Goal: Task Accomplishment & Management: Manage account settings

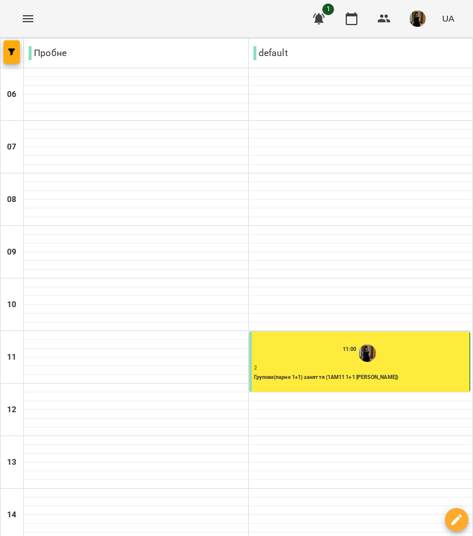
scroll to position [491, 0]
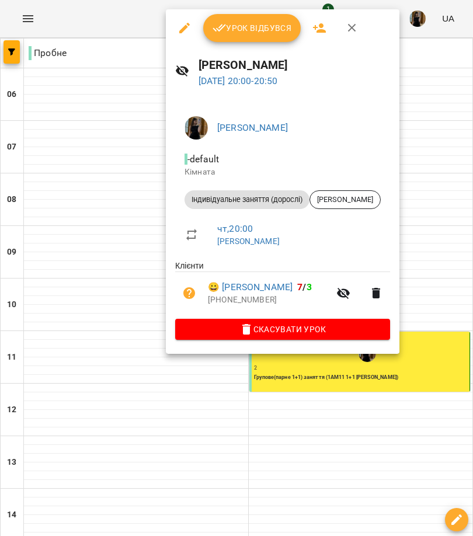
click at [260, 38] on button "Урок відбувся" at bounding box center [252, 28] width 98 height 28
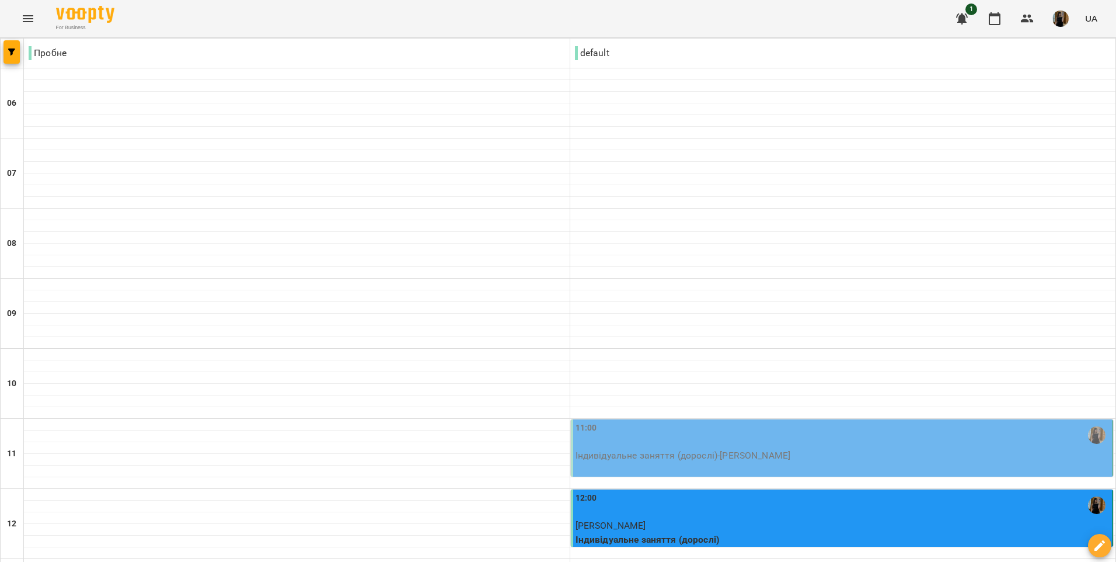
scroll to position [134, 0]
click at [472, 422] on div "11:00" at bounding box center [843, 435] width 535 height 27
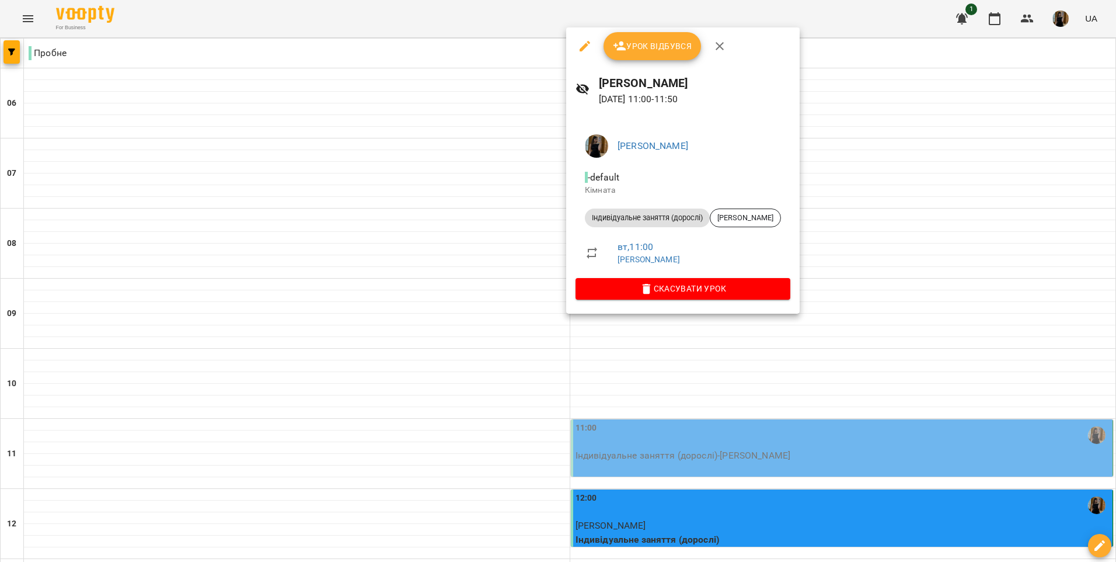
click at [472, 197] on div at bounding box center [558, 281] width 1116 height 562
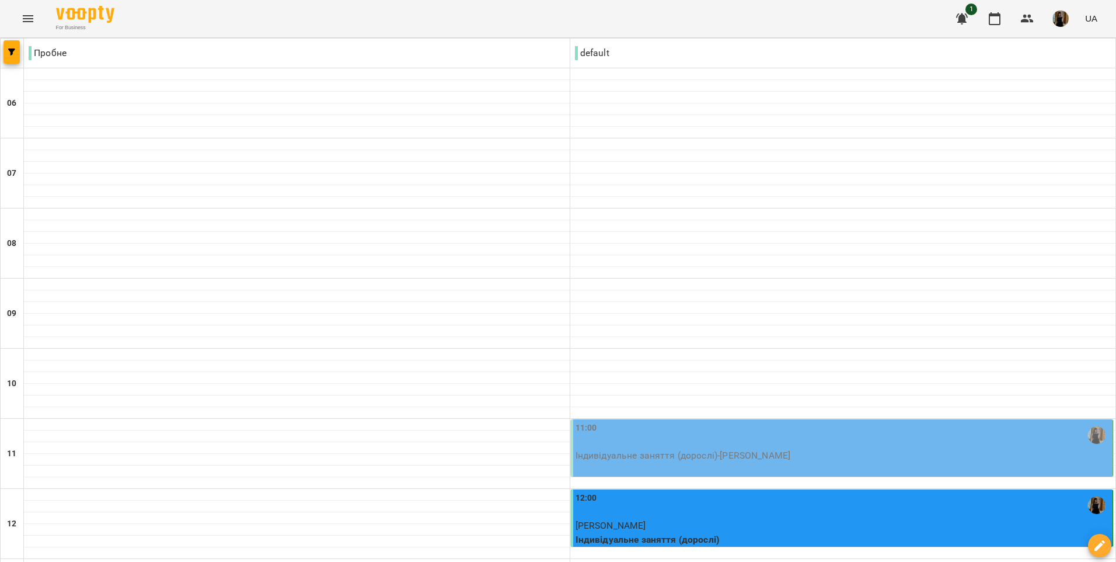
scroll to position [717, 0]
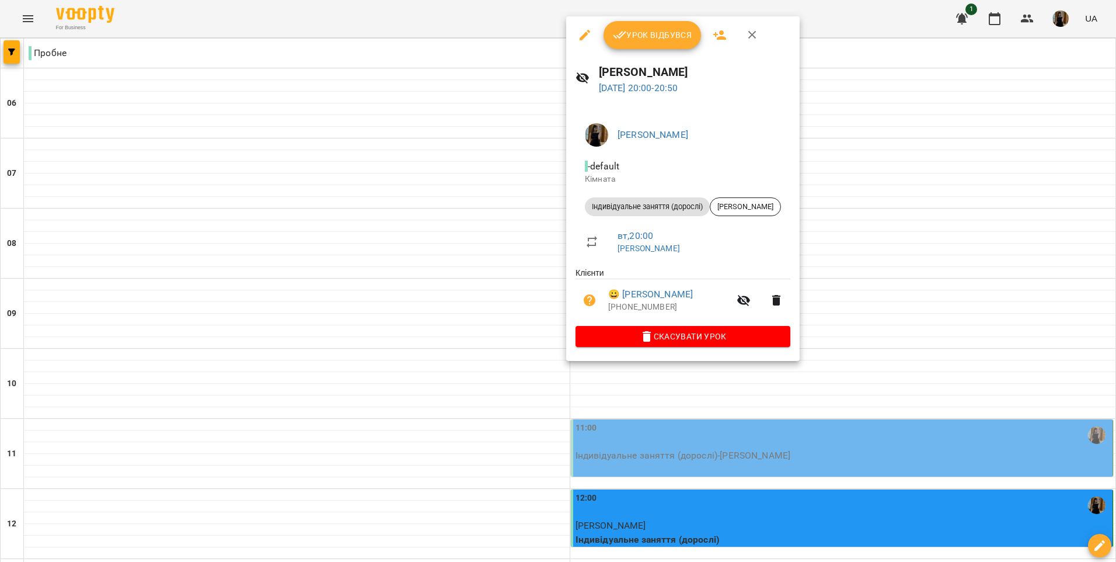
click at [472, 44] on button "Урок відбувся" at bounding box center [653, 35] width 98 height 28
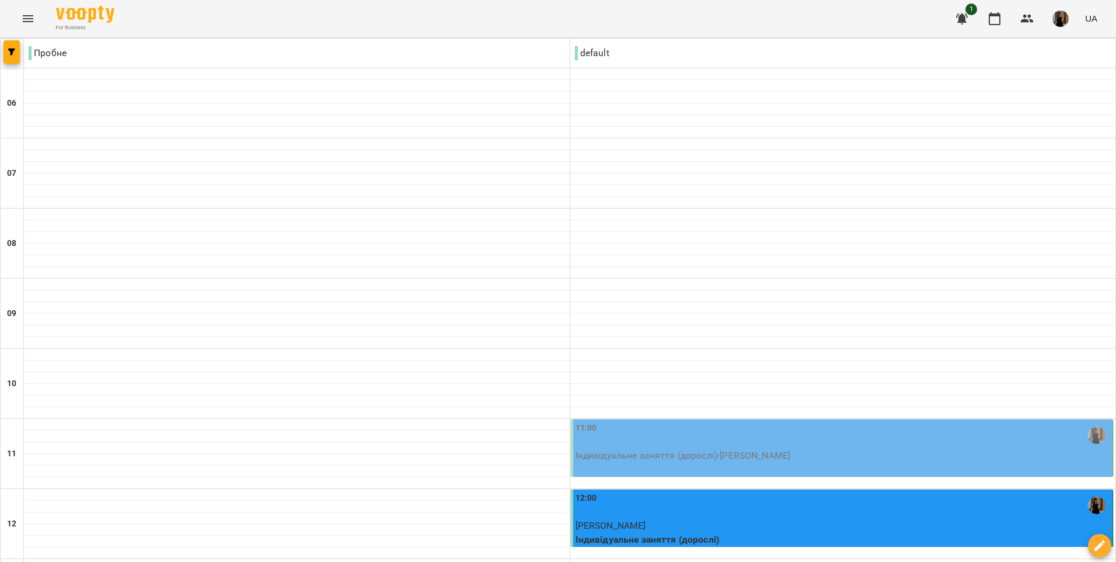
scroll to position [775, 0]
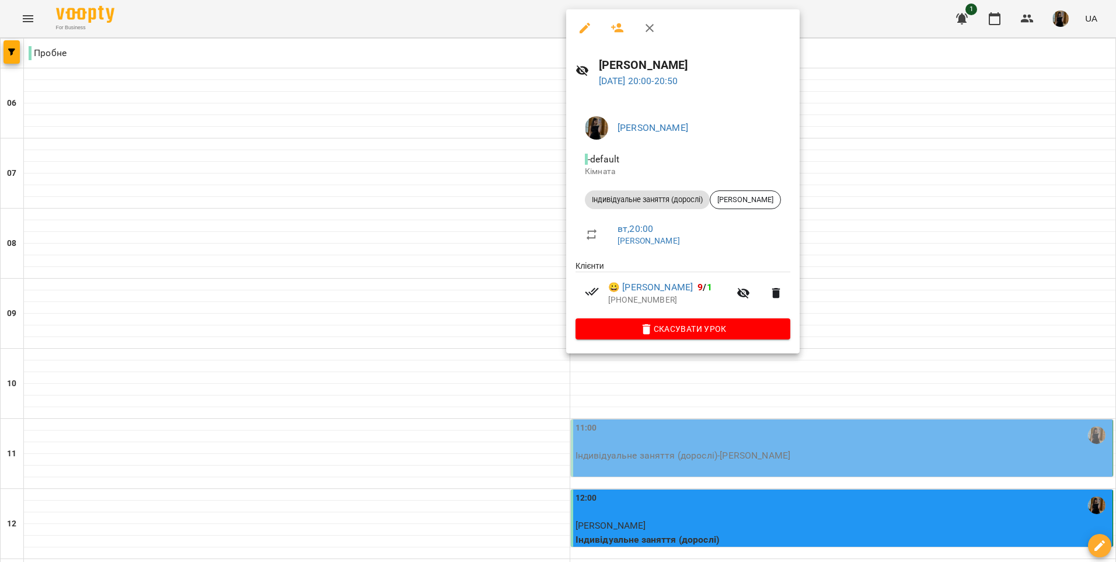
click at [472, 402] on div at bounding box center [558, 281] width 1116 height 562
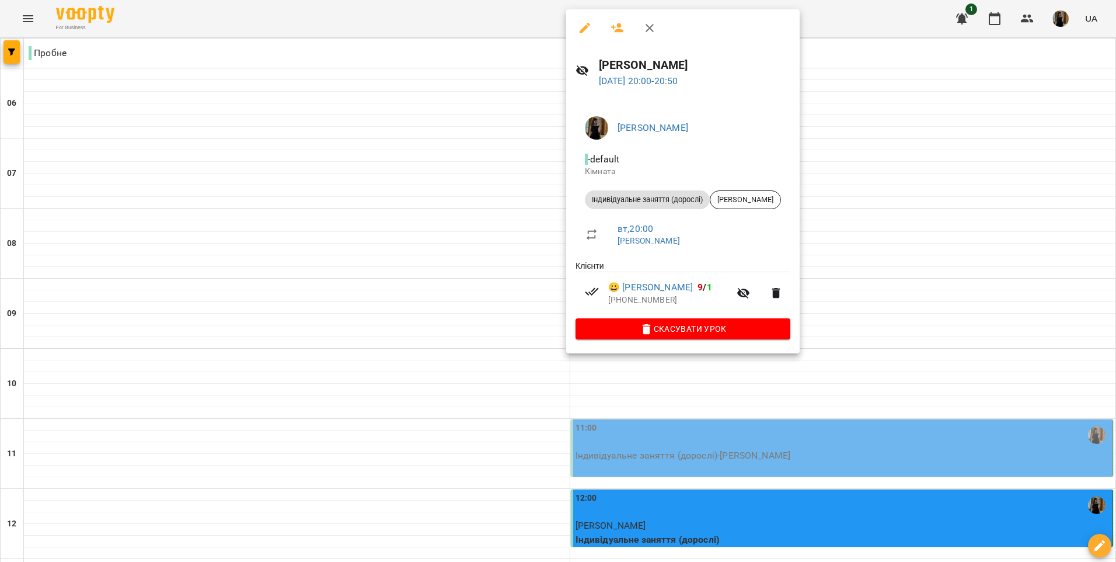
click at [472, 406] on div at bounding box center [558, 281] width 1116 height 562
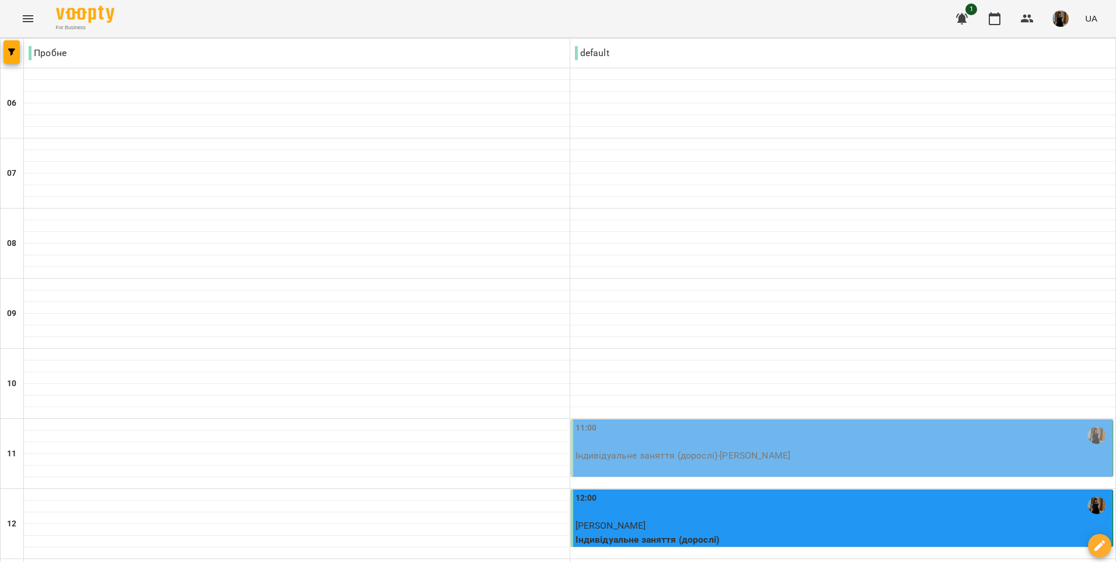
scroll to position [133, 0]
click at [472, 422] on div "11:00" at bounding box center [843, 435] width 535 height 27
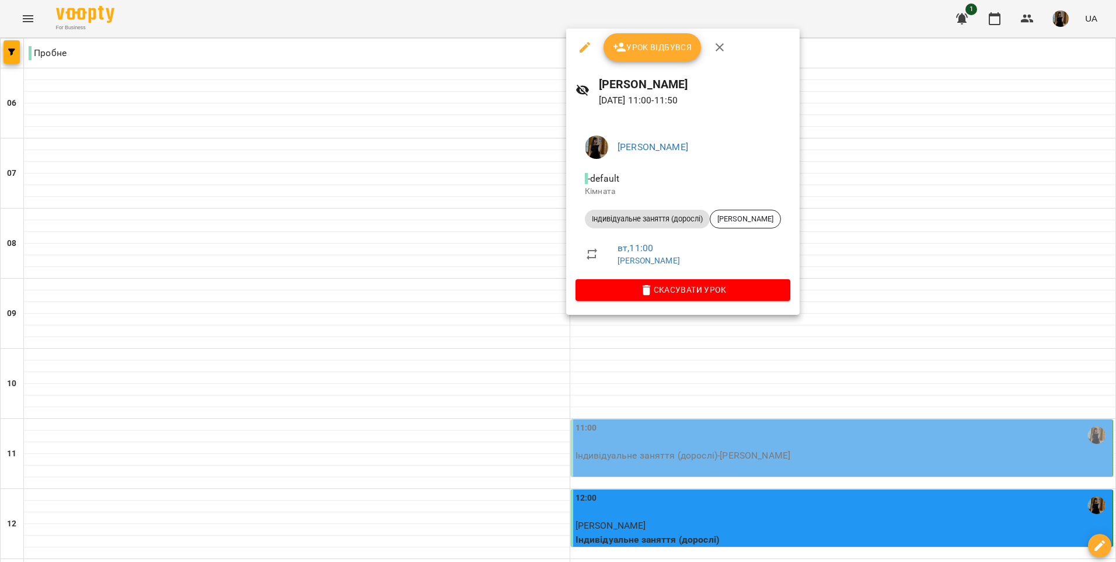
click at [472, 219] on div at bounding box center [558, 281] width 1116 height 562
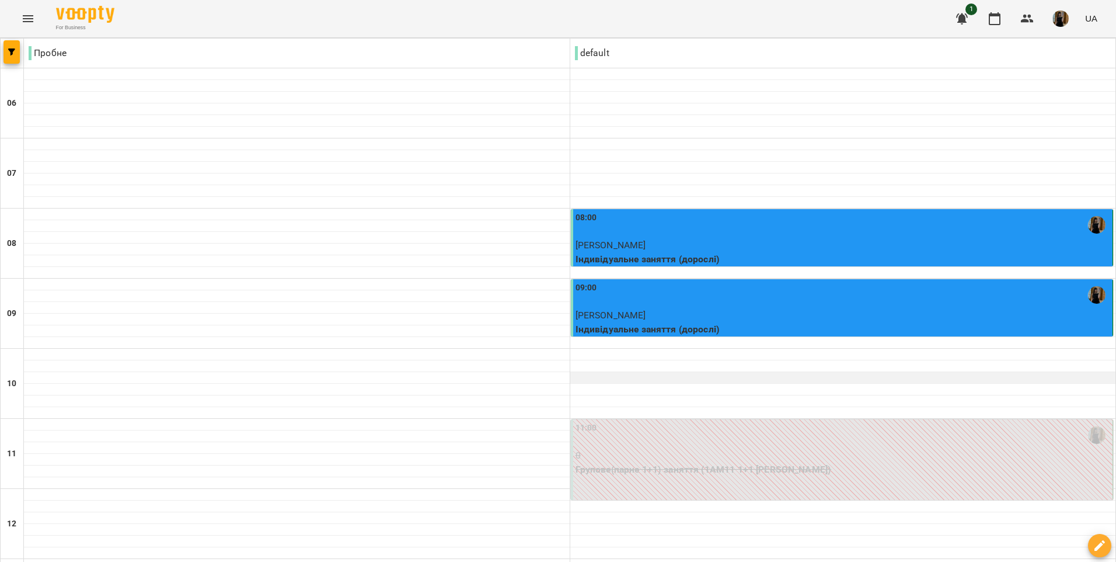
scroll to position [16, 0]
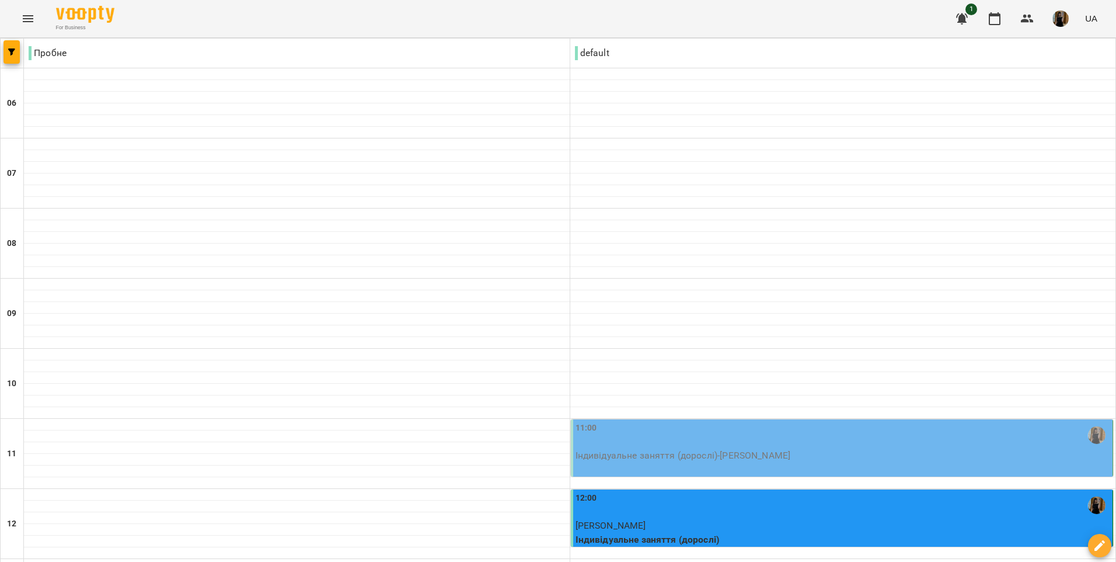
scroll to position [175, 0]
click at [472, 422] on div "11:00" at bounding box center [843, 435] width 535 height 27
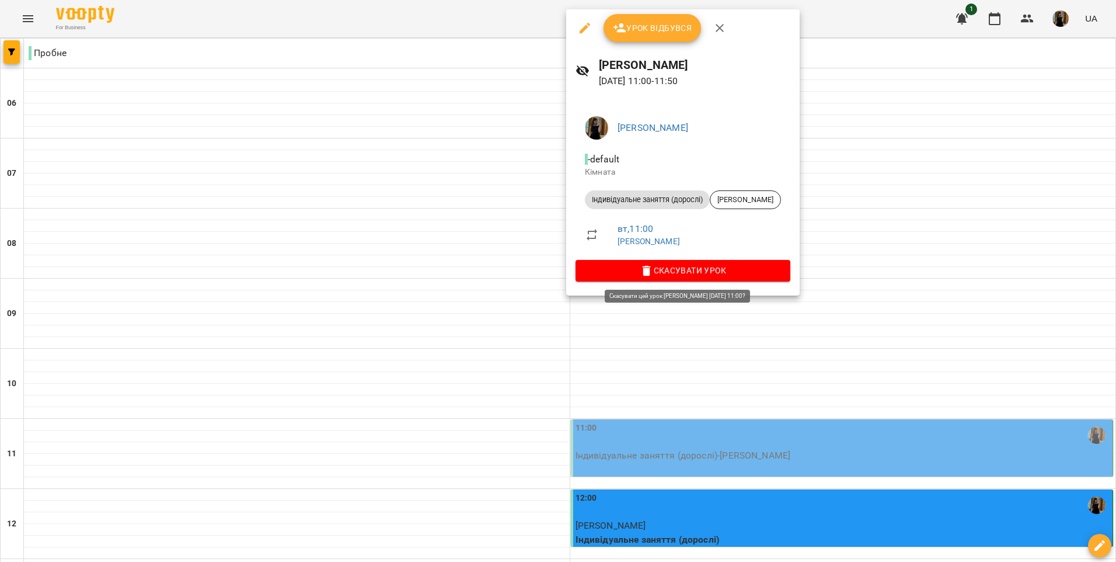
click at [472, 269] on span "Скасувати Урок" at bounding box center [683, 270] width 196 height 14
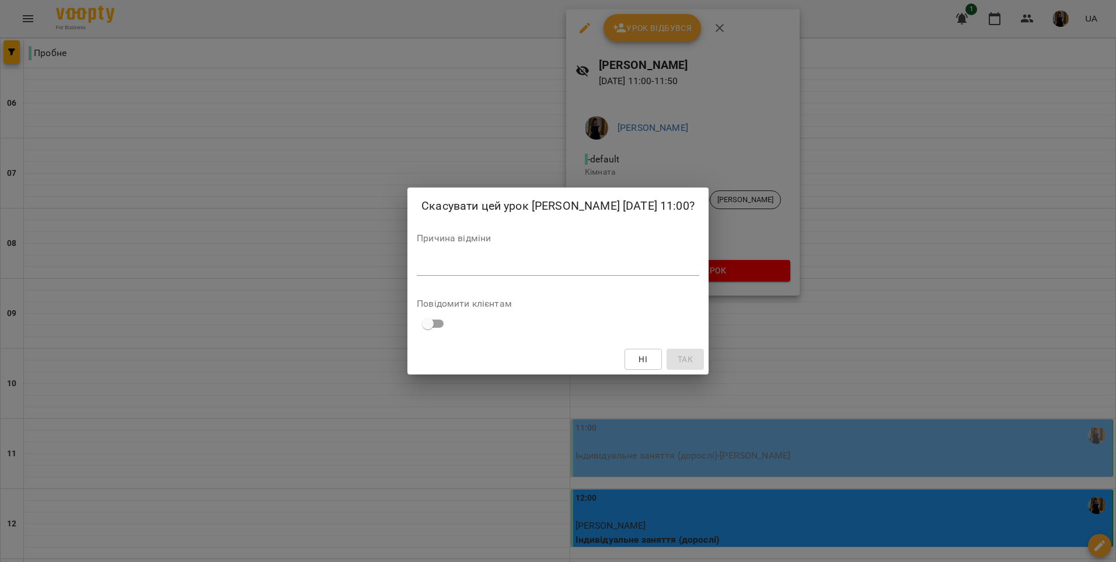
click at [472, 268] on textarea at bounding box center [558, 265] width 283 height 11
type textarea "*"
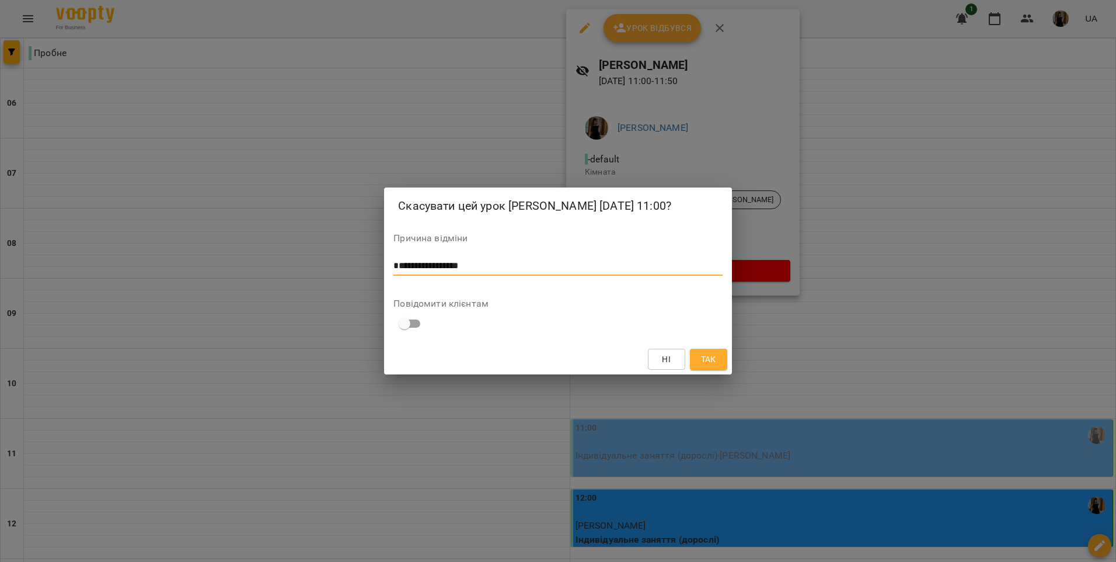
type textarea "**********"
click at [472, 354] on span "Так" at bounding box center [708, 359] width 15 height 14
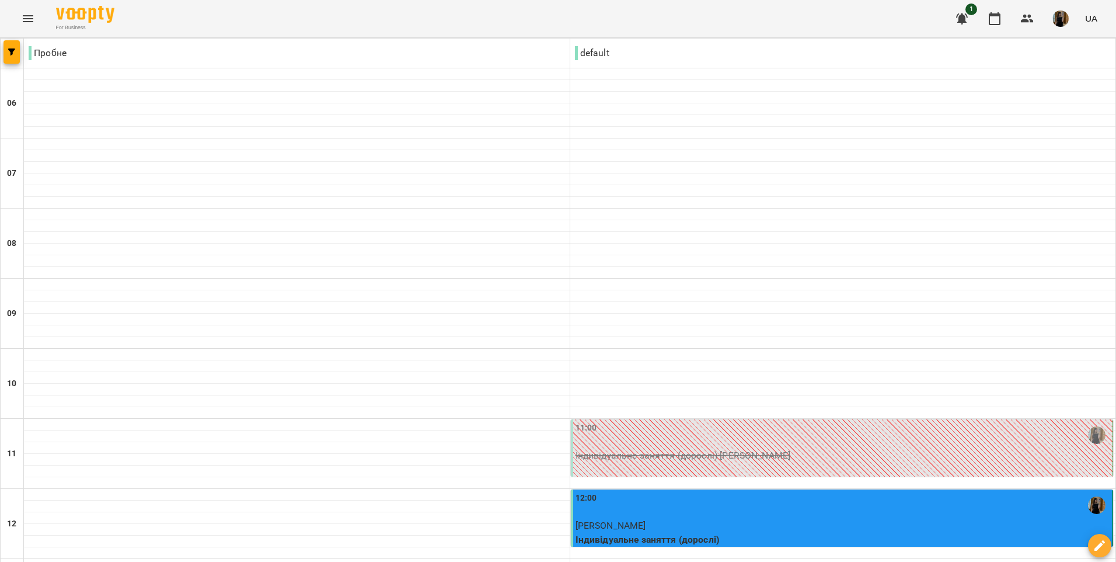
scroll to position [234, 0]
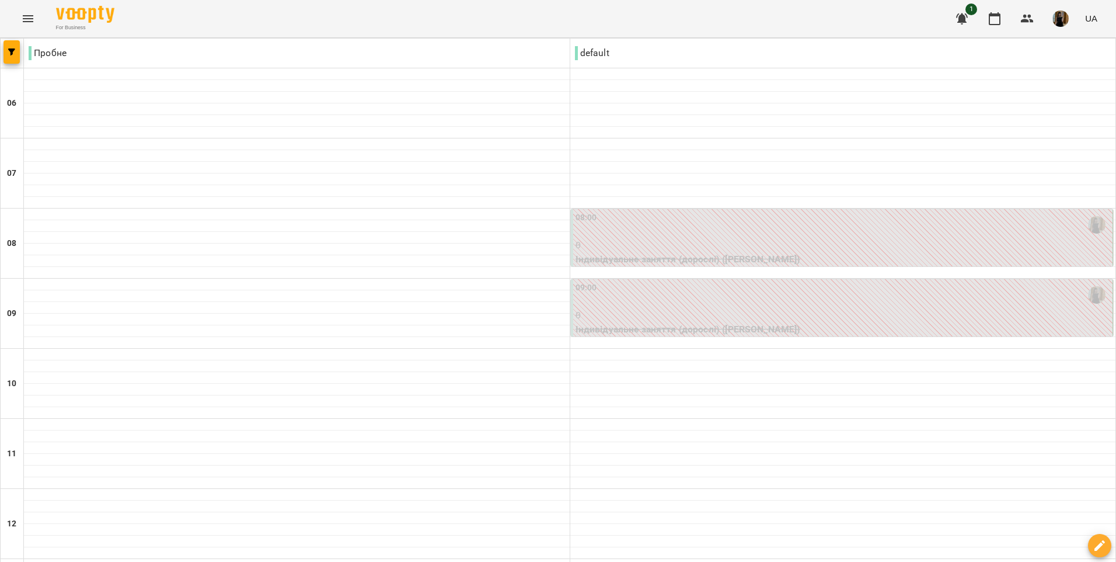
scroll to position [58, 0]
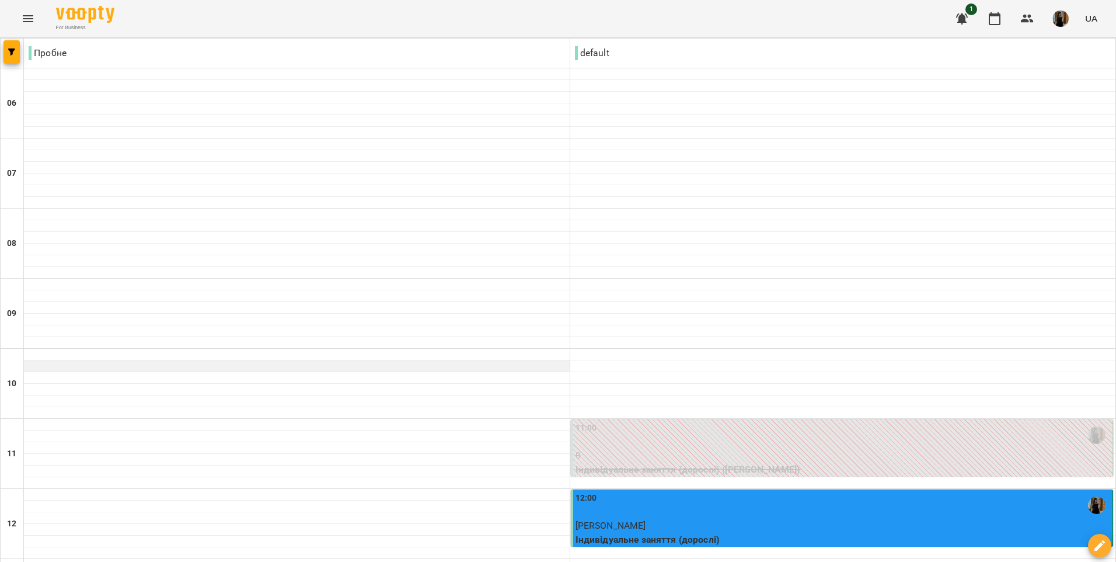
scroll to position [250, 0]
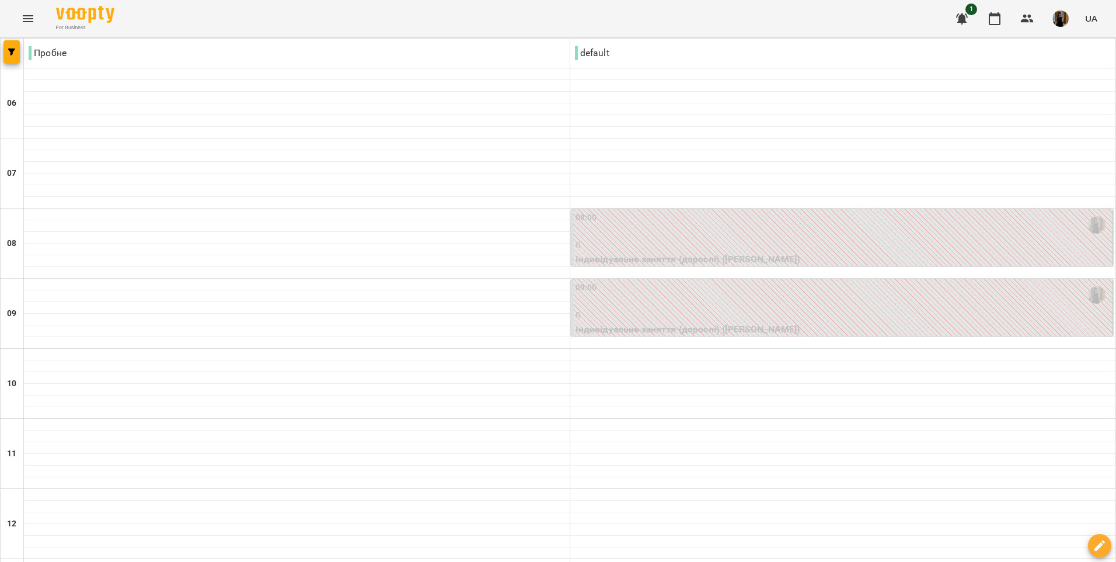
scroll to position [409, 0]
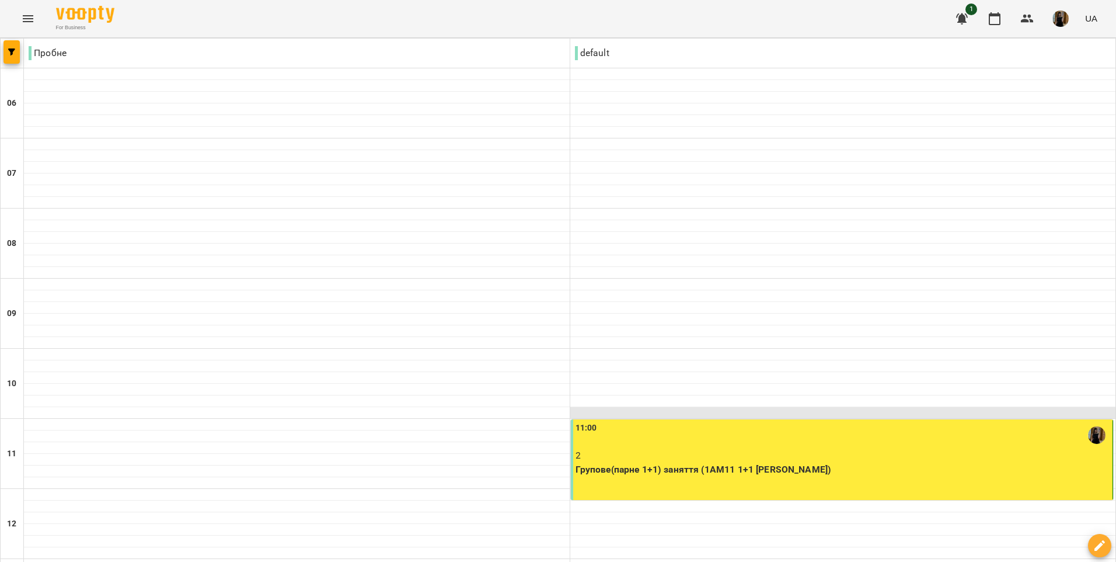
scroll to position [775, 0]
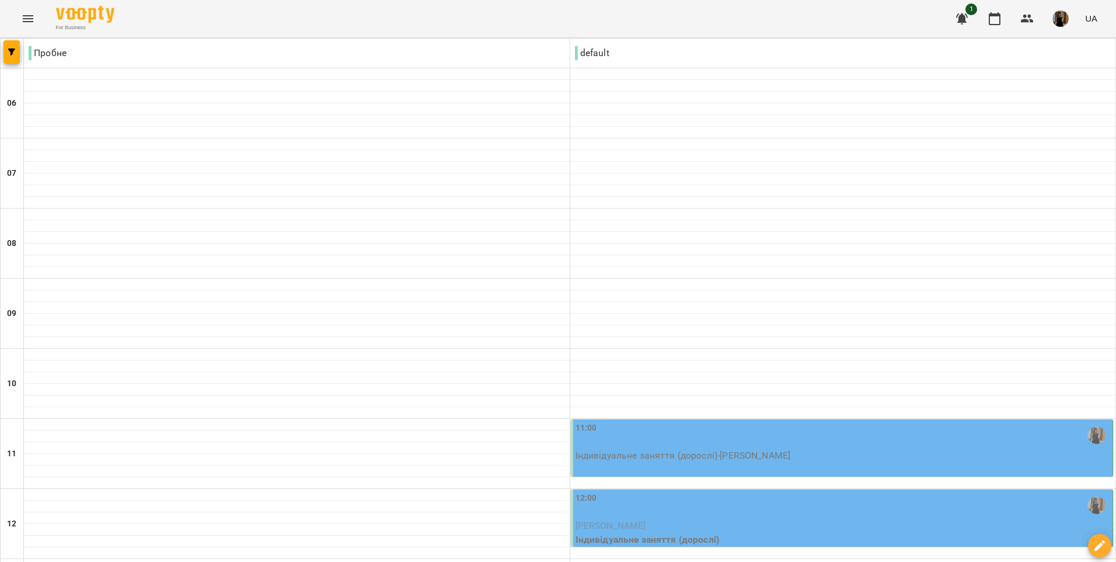
scroll to position [234, 0]
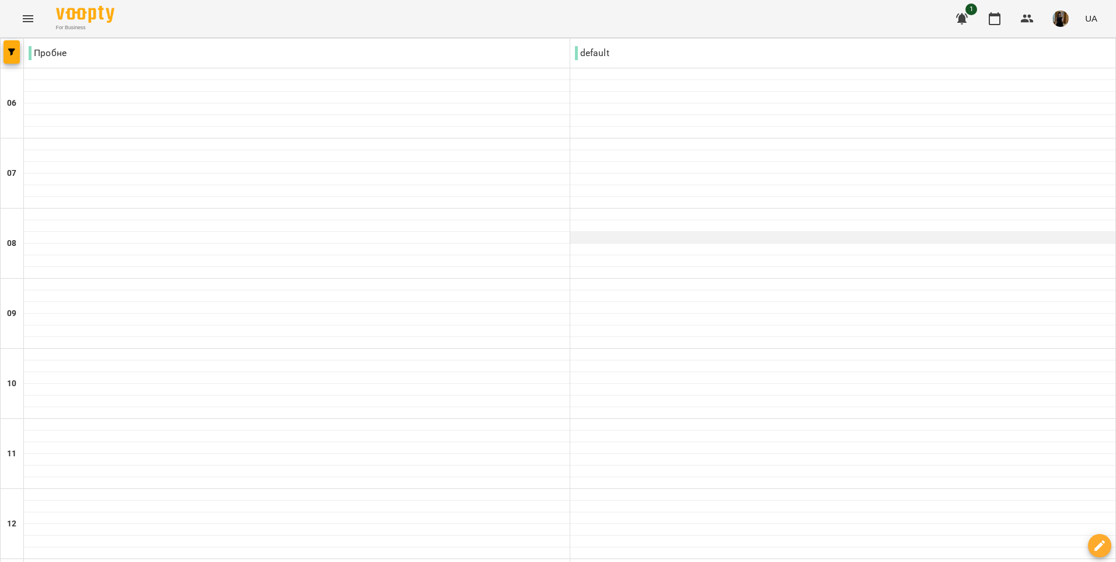
scroll to position [0, 0]
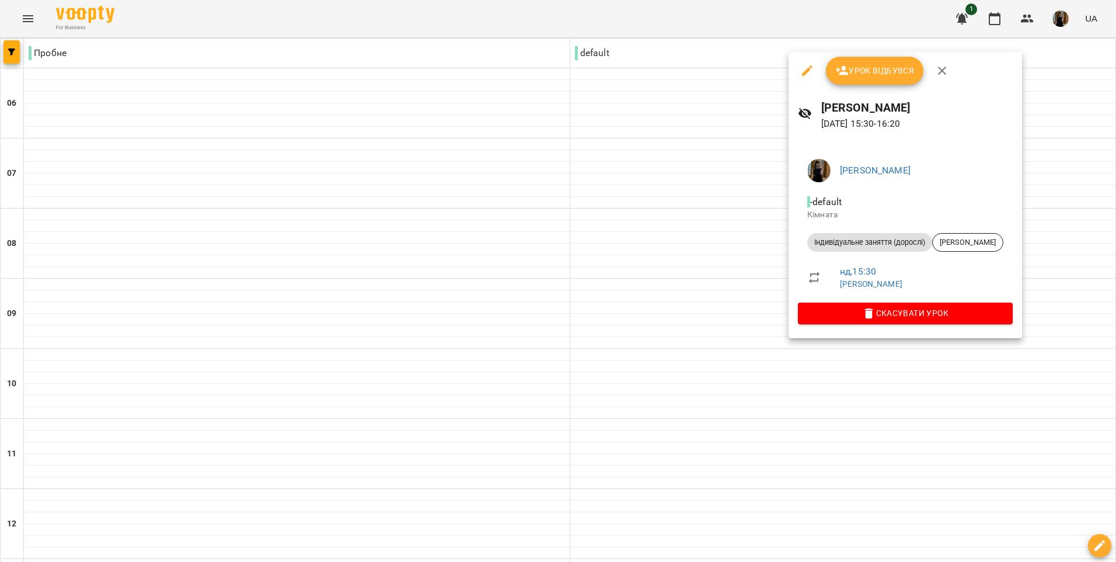
click at [472, 429] on div at bounding box center [558, 281] width 1116 height 562
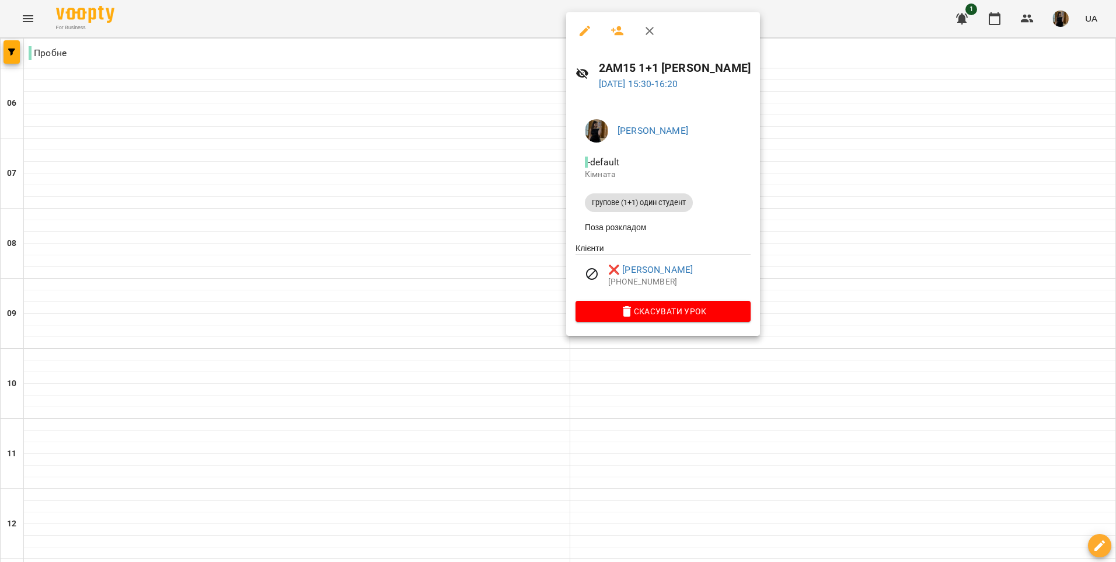
click at [472, 429] on div at bounding box center [558, 281] width 1116 height 562
